Goal: Ask a question

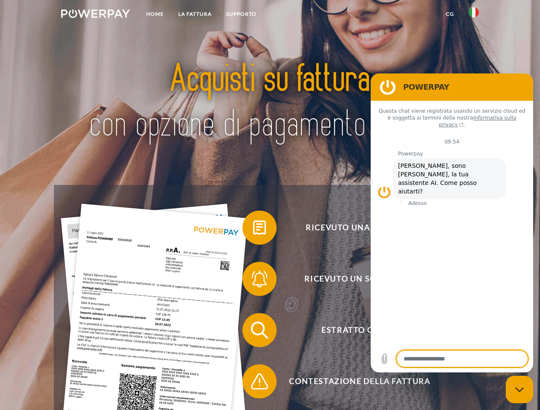
click at [95, 15] on img at bounding box center [95, 13] width 69 height 9
click at [474, 15] on img at bounding box center [473, 12] width 10 height 10
click at [450, 14] on link "CG" at bounding box center [450, 13] width 23 height 15
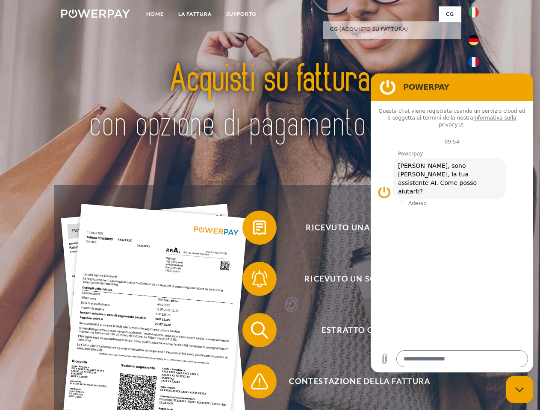
click at [253, 230] on span at bounding box center [246, 227] width 43 height 43
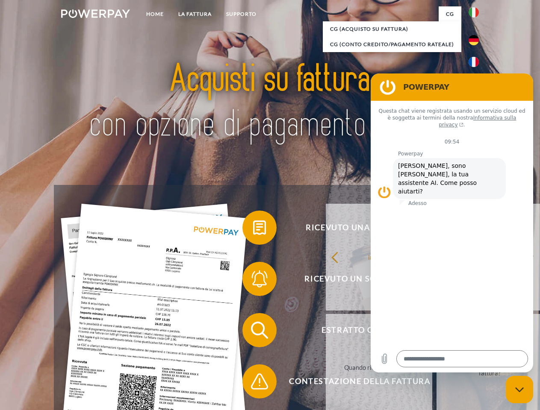
click at [253, 281] on span at bounding box center [246, 279] width 43 height 43
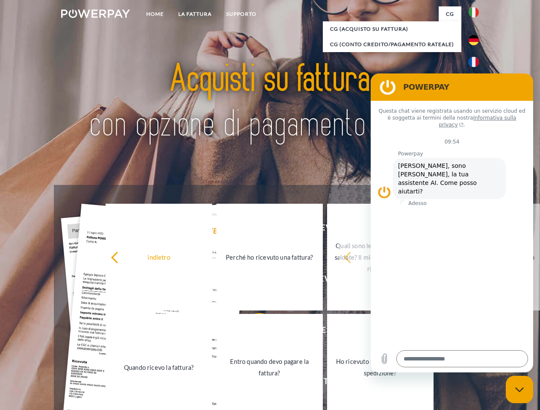
click at [253, 332] on link "Entro quando devo pagare la fattura?" at bounding box center [269, 367] width 106 height 107
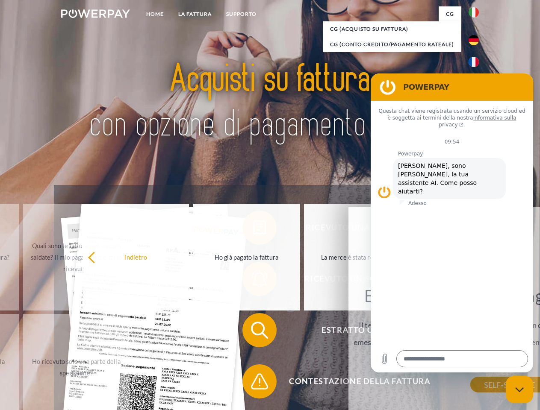
click at [253, 383] on span at bounding box center [246, 381] width 43 height 43
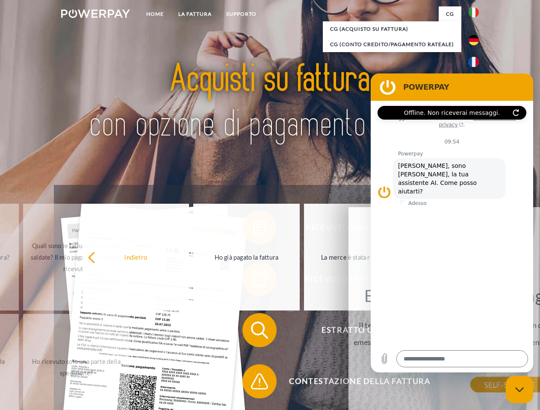
click at [519, 390] on icon "Chiudi la finestra di messaggistica" at bounding box center [519, 390] width 9 height 6
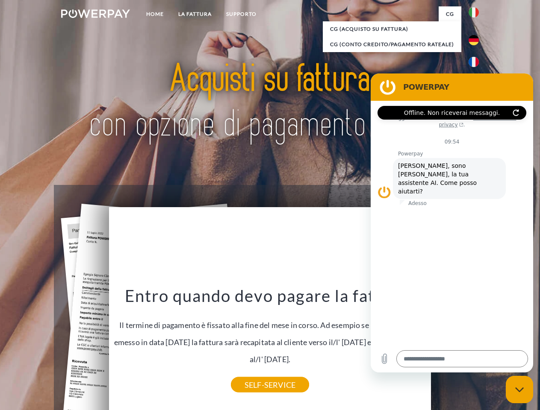
type textarea "*"
